Goal: Contribute content: Contribute content

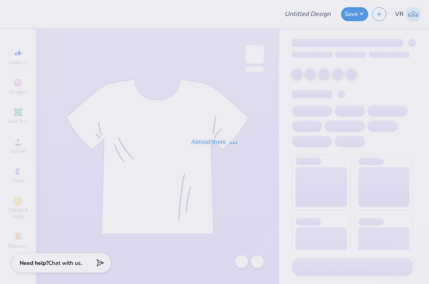
type input "Casachella Shirts 2025"
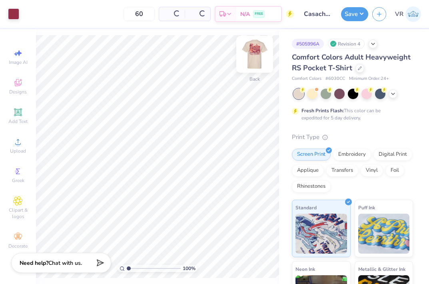
click at [260, 56] on img at bounding box center [255, 54] width 32 height 32
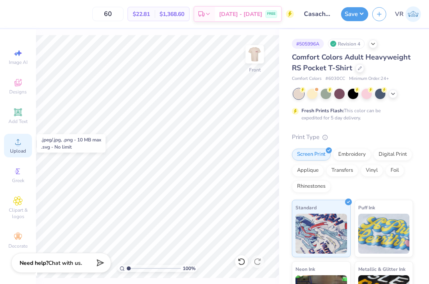
click at [20, 150] on span "Upload" at bounding box center [18, 151] width 16 height 6
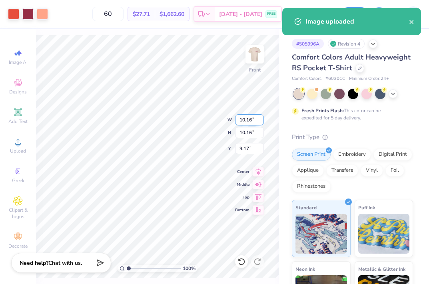
click at [243, 119] on input "10.16" at bounding box center [249, 119] width 29 height 11
type input "12.00"
type input "11.99"
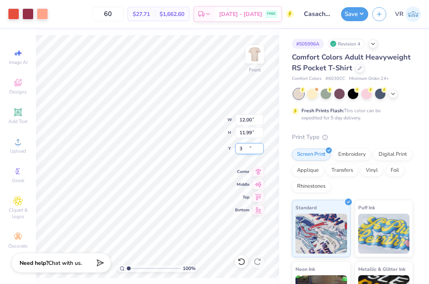
type input "3.00"
click at [351, 14] on button "Save" at bounding box center [354, 13] width 27 height 14
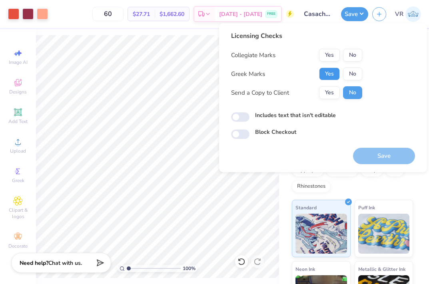
click at [323, 73] on button "Yes" at bounding box center [329, 74] width 21 height 13
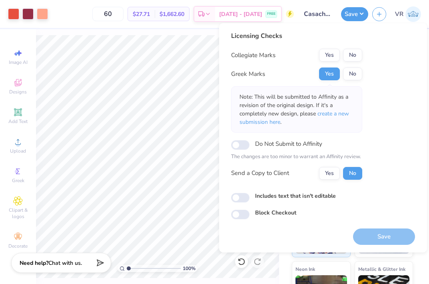
click at [383, 238] on div "Save" at bounding box center [384, 237] width 62 height 16
click at [349, 52] on button "No" at bounding box center [352, 55] width 19 height 13
click at [383, 240] on button "Save" at bounding box center [384, 237] width 62 height 16
